Goal: Task Accomplishment & Management: Complete application form

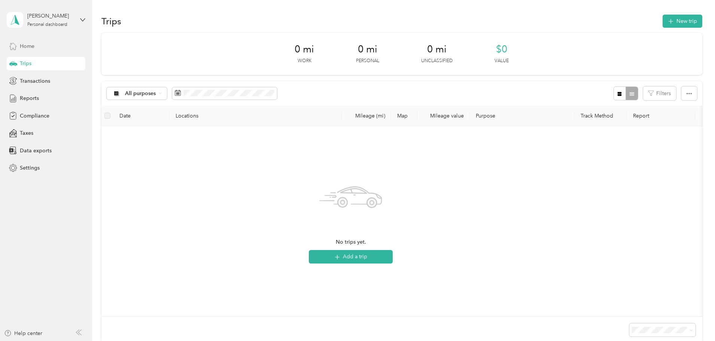
click at [24, 51] on div "Home" at bounding box center [46, 45] width 79 height 13
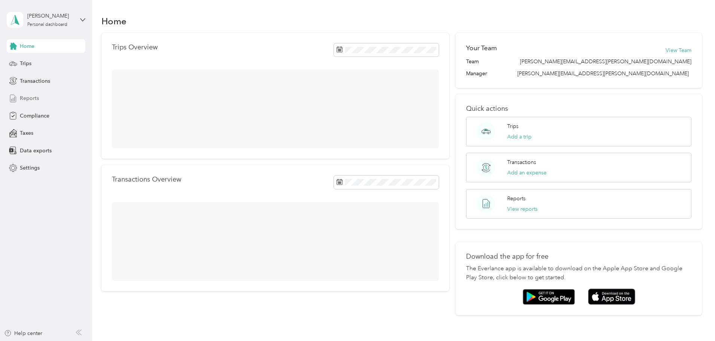
click at [27, 97] on span "Reports" at bounding box center [29, 98] width 19 height 8
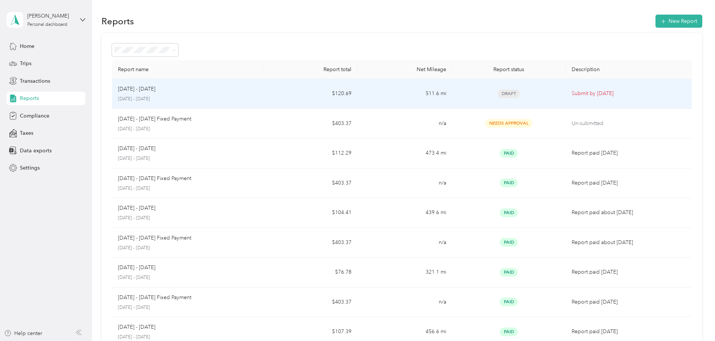
click at [155, 91] on p "[DATE] - [DATE]" at bounding box center [136, 89] width 37 height 8
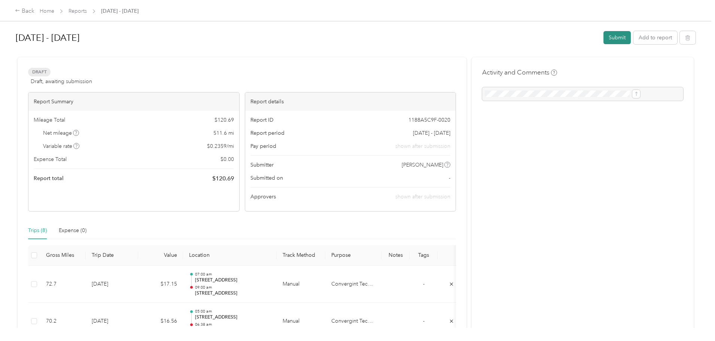
click at [603, 37] on button "Submit" at bounding box center [616, 37] width 27 height 13
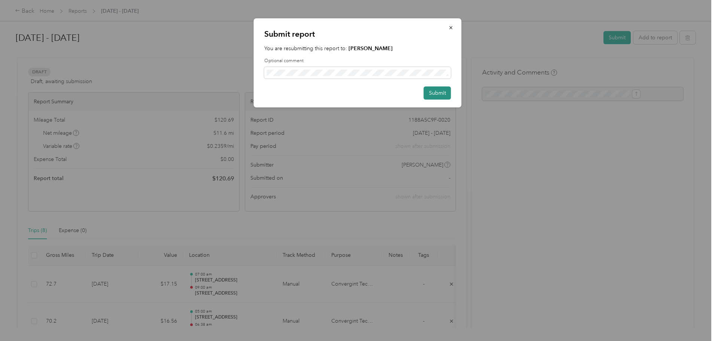
click at [442, 95] on button "Submit" at bounding box center [437, 92] width 27 height 13
